Goal: Transaction & Acquisition: Purchase product/service

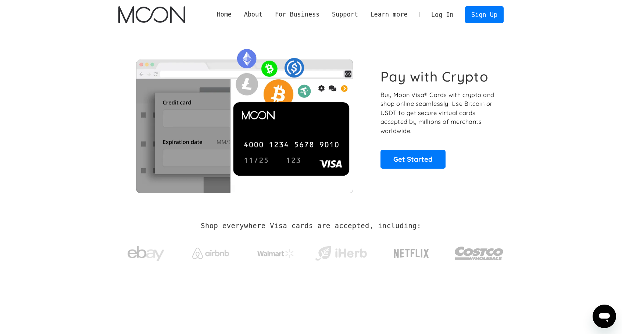
click at [26, 127] on section "Pay with Crypto Buy Moon Visa® Cards with crypto and shop online seamlessly! Us…" at bounding box center [311, 118] width 622 height 178
click at [445, 19] on link "Log In" at bounding box center [442, 15] width 35 height 16
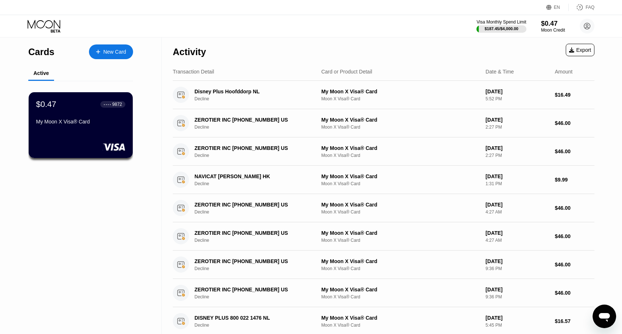
click at [110, 53] on div "New Card" at bounding box center [114, 52] width 23 height 6
click at [87, 121] on div "My Moon X Visa® Card" at bounding box center [81, 122] width 90 height 6
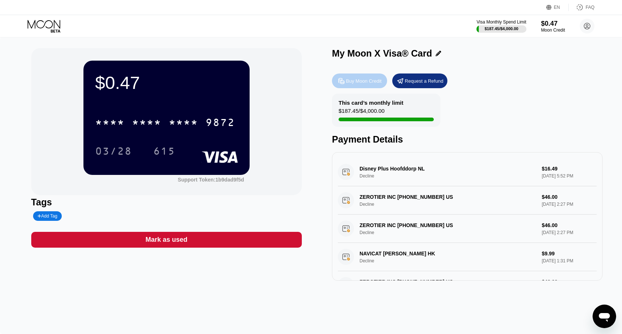
click at [358, 80] on div "Buy Moon Credit" at bounding box center [364, 81] width 36 height 6
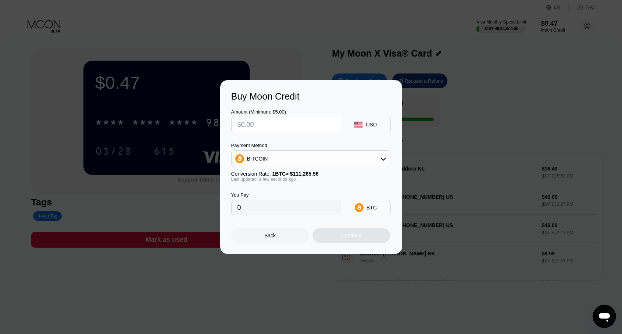
click at [278, 127] on input "text" at bounding box center [285, 124] width 97 height 15
type input "$1"
type input "0.00000899"
type input "$12"
type input "0.00010786"
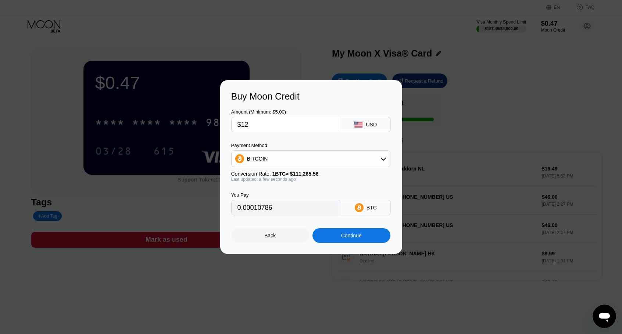
type input "$120"
type input "0.00107851"
type input "$120"
click at [302, 161] on div "BITCOIN" at bounding box center [310, 158] width 158 height 15
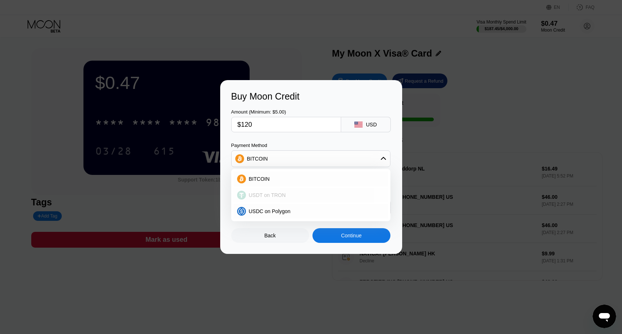
click at [270, 195] on span "USDT on TRON" at bounding box center [267, 195] width 37 height 6
type input "121.21"
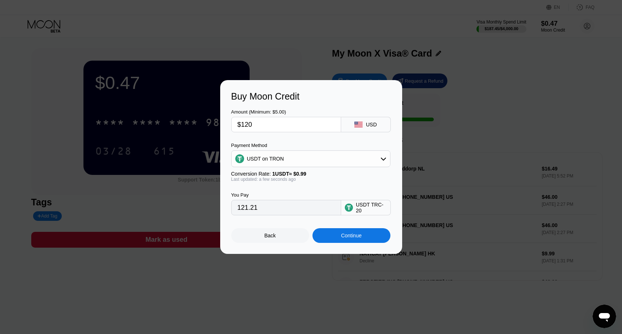
click at [344, 238] on div "Continue" at bounding box center [351, 236] width 21 height 6
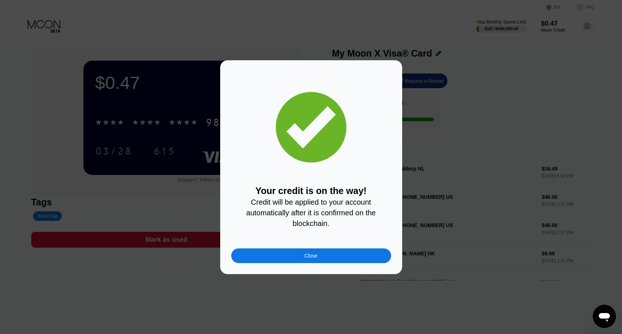
click at [145, 315] on div at bounding box center [313, 167] width 627 height 334
click at [145, 314] on div at bounding box center [313, 167] width 627 height 334
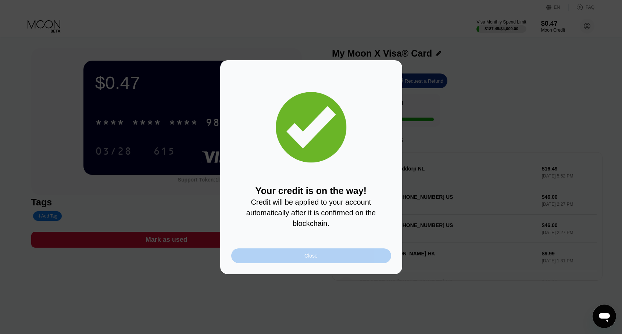
click at [308, 263] on div "Close" at bounding box center [311, 255] width 160 height 15
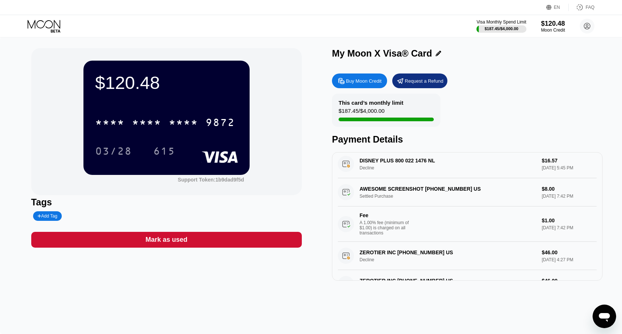
scroll to position [220, 0]
